Goal: Find specific page/section

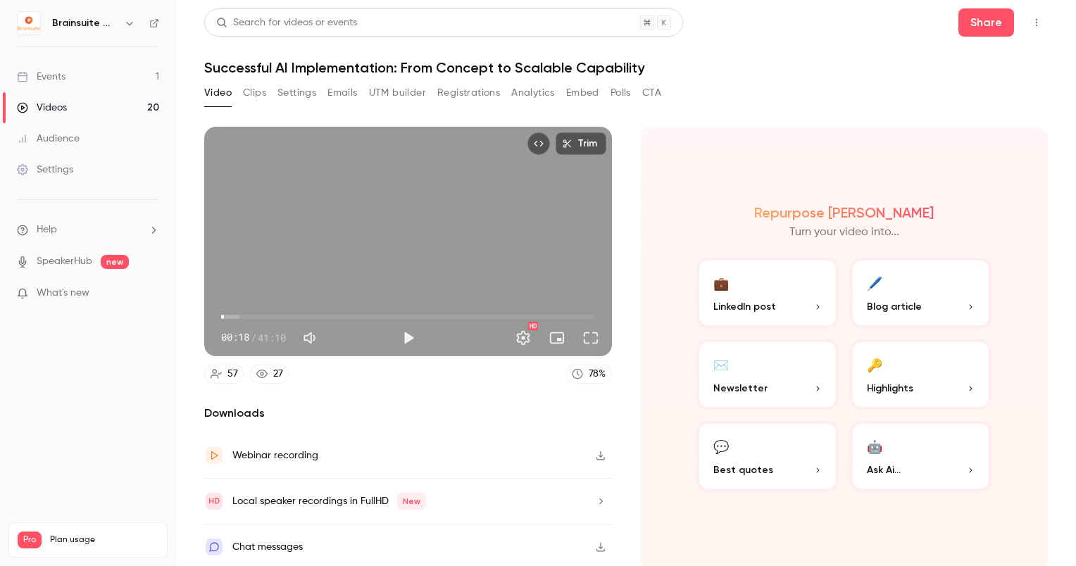
click at [109, 76] on link "Events 1" at bounding box center [88, 76] width 176 height 31
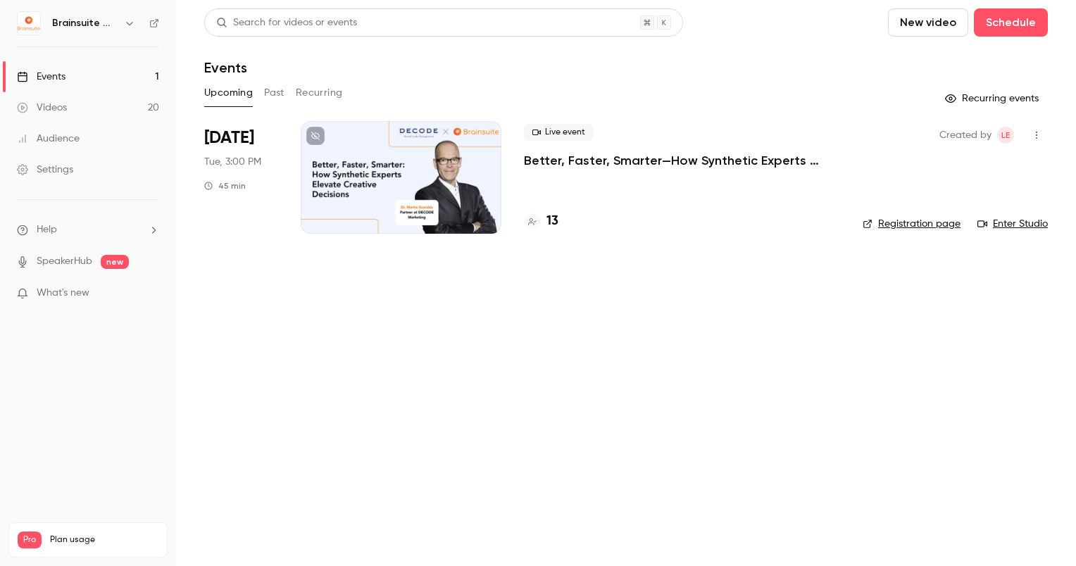
click at [486, 217] on div at bounding box center [401, 177] width 201 height 113
